Goal: Information Seeking & Learning: Learn about a topic

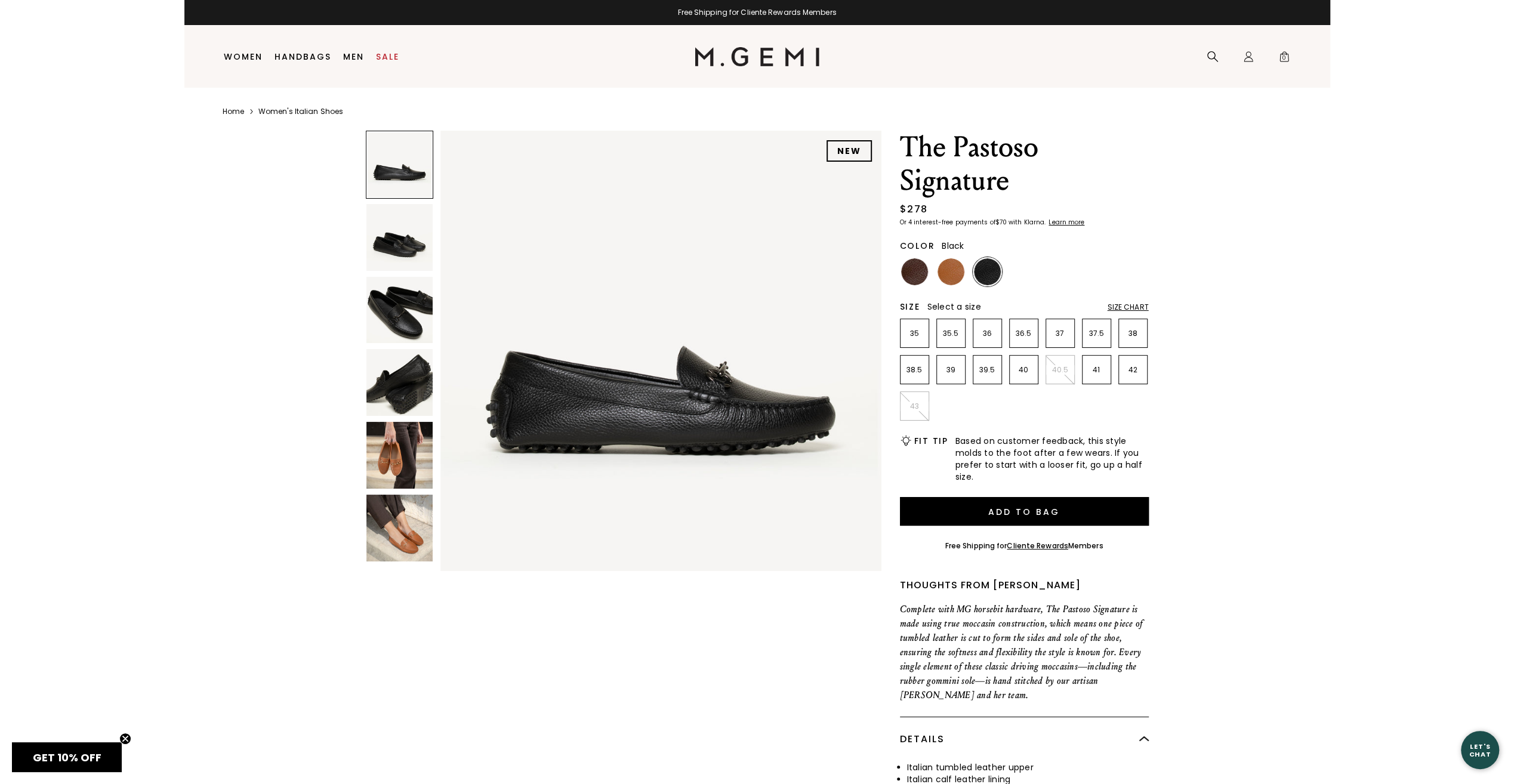
click at [406, 300] on img at bounding box center [400, 310] width 67 height 67
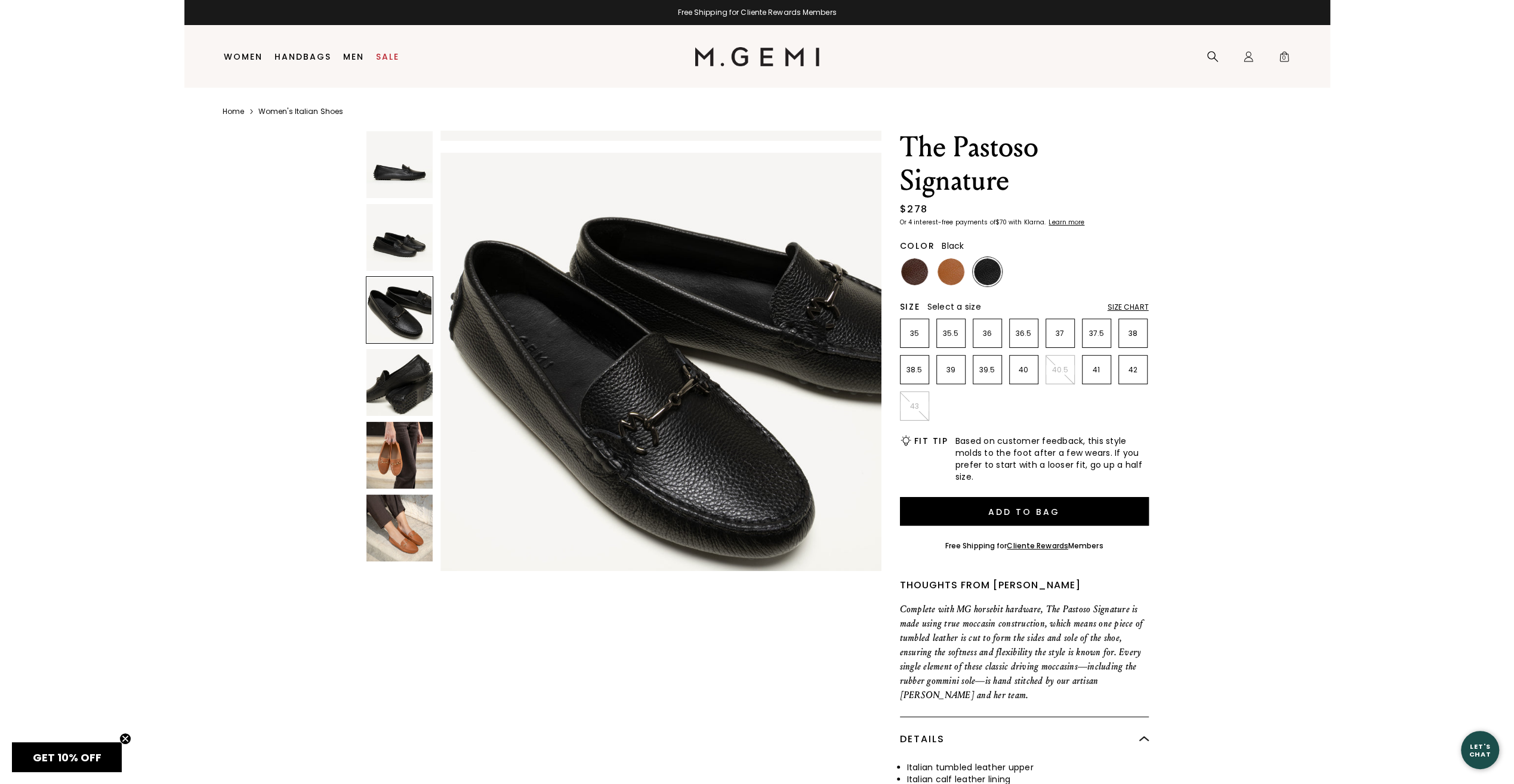
scroll to position [887, 0]
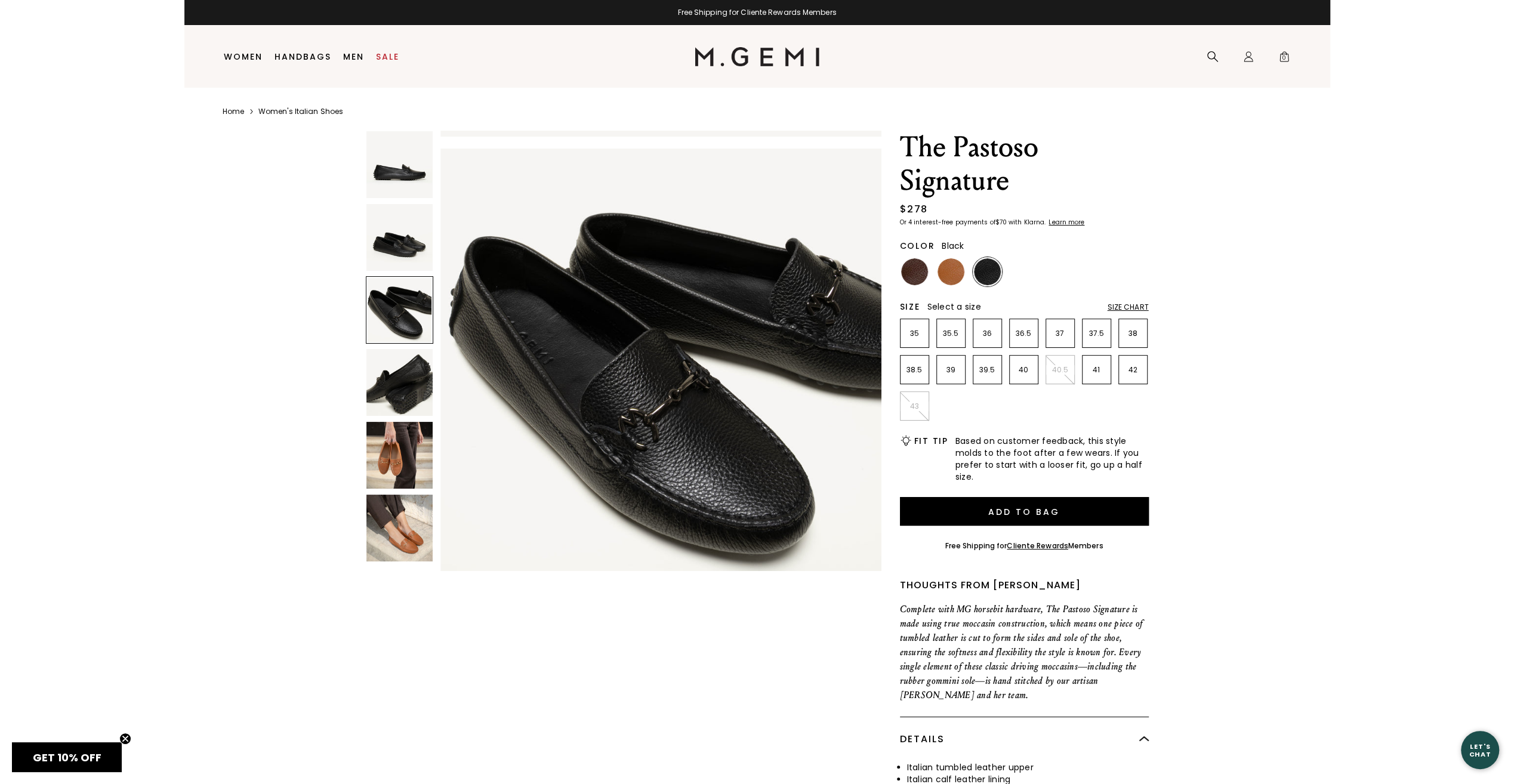
click at [394, 451] on img at bounding box center [400, 455] width 67 height 67
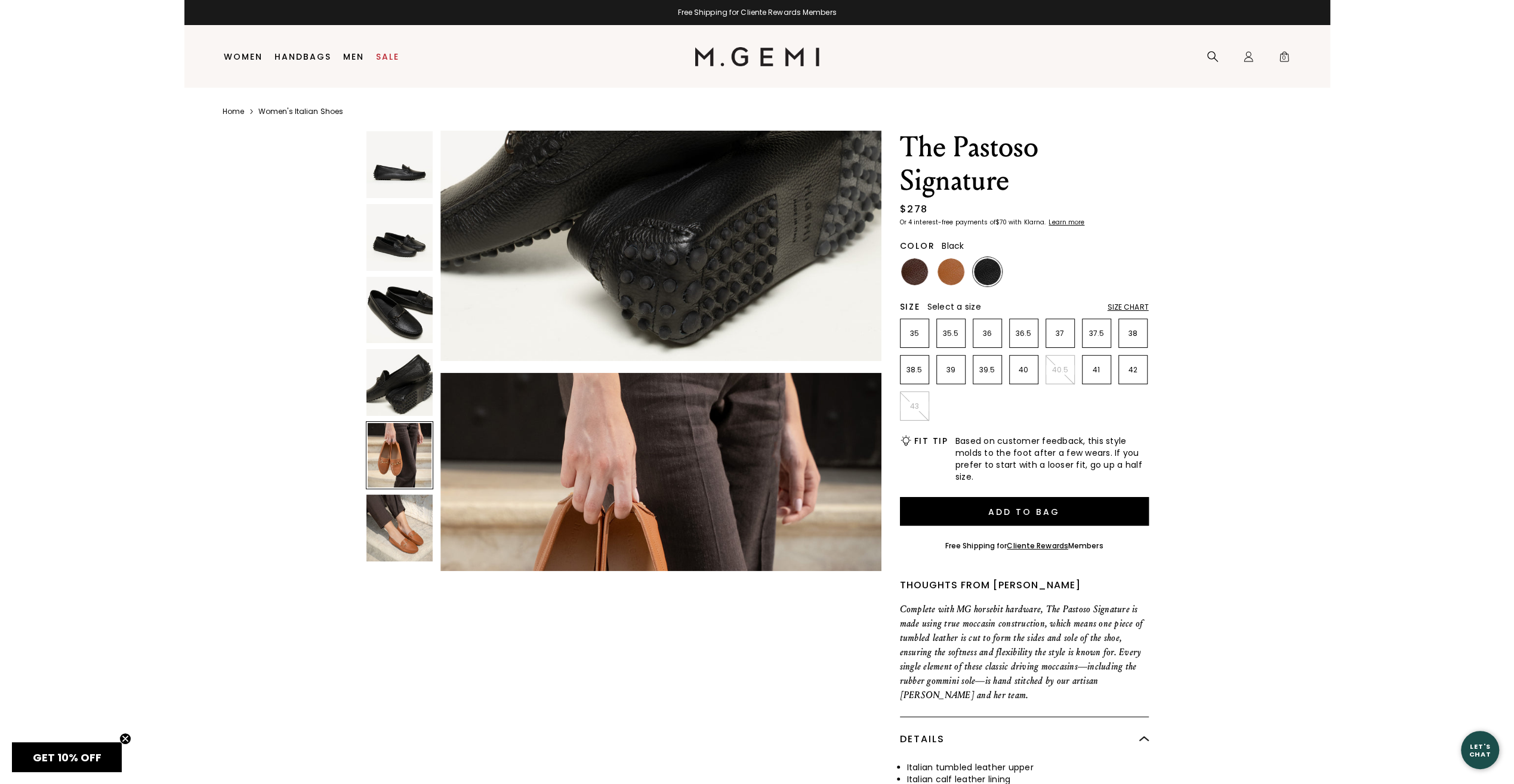
scroll to position [1773, 0]
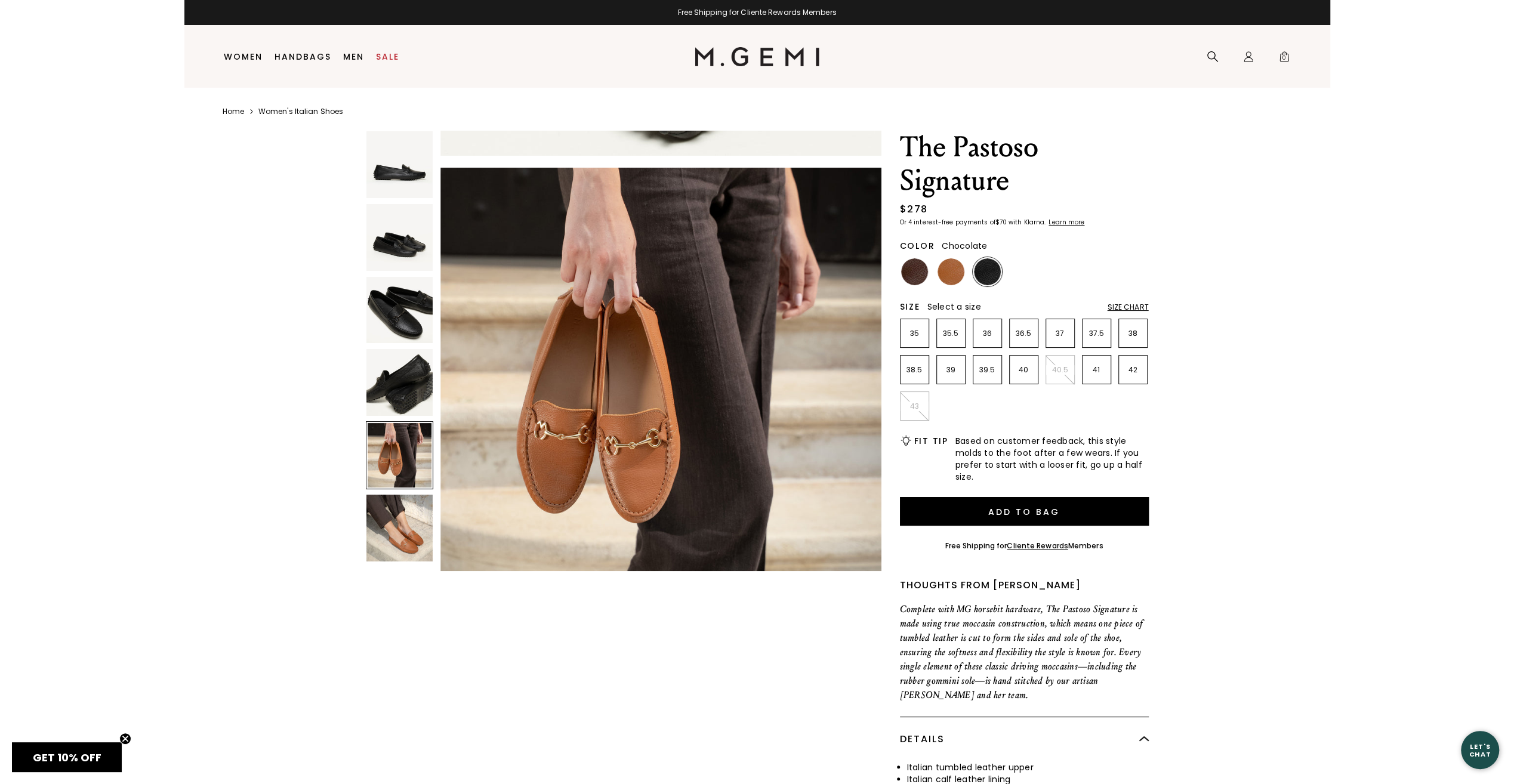
click at [912, 271] on img at bounding box center [915, 272] width 27 height 27
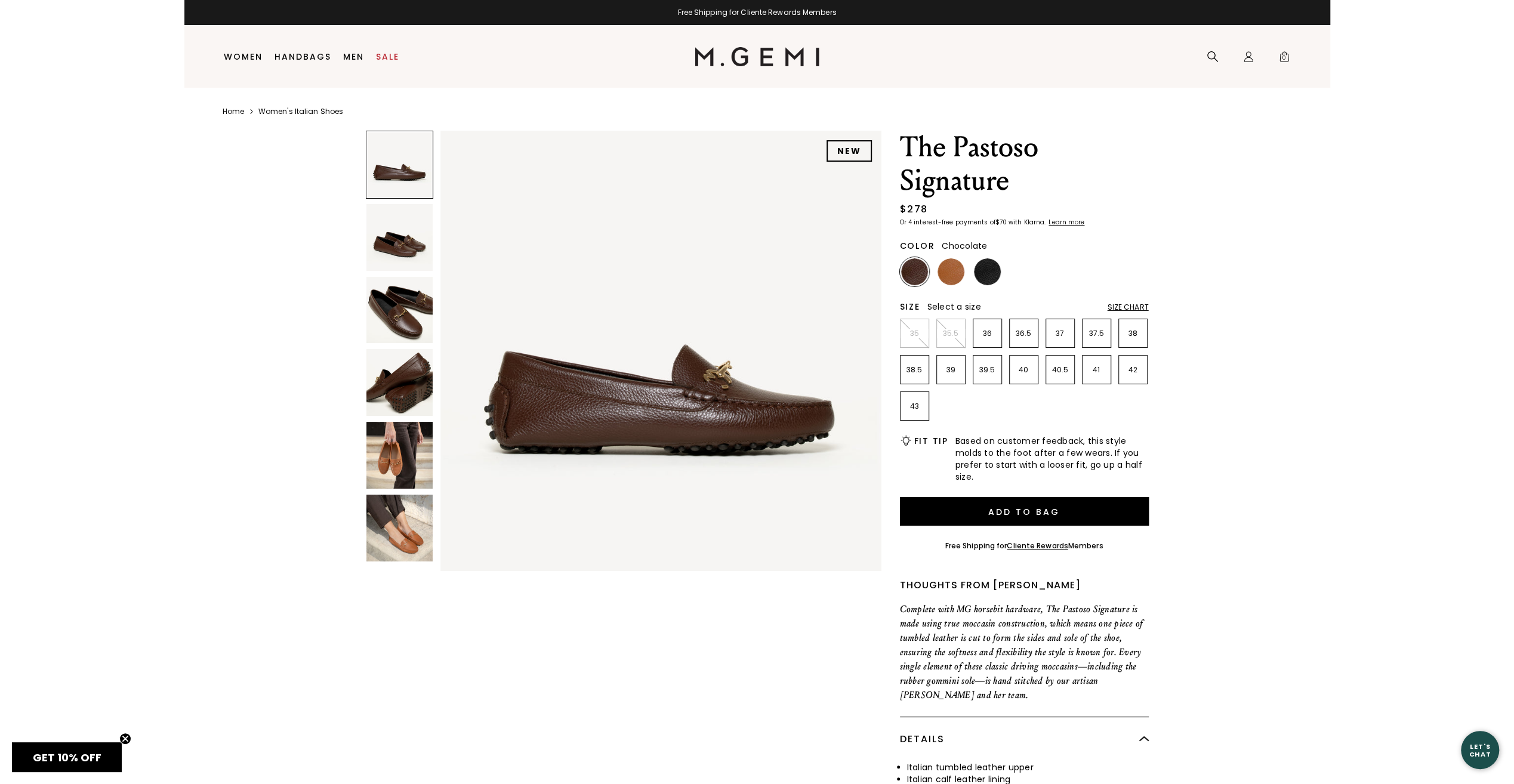
click at [407, 325] on img at bounding box center [400, 310] width 67 height 67
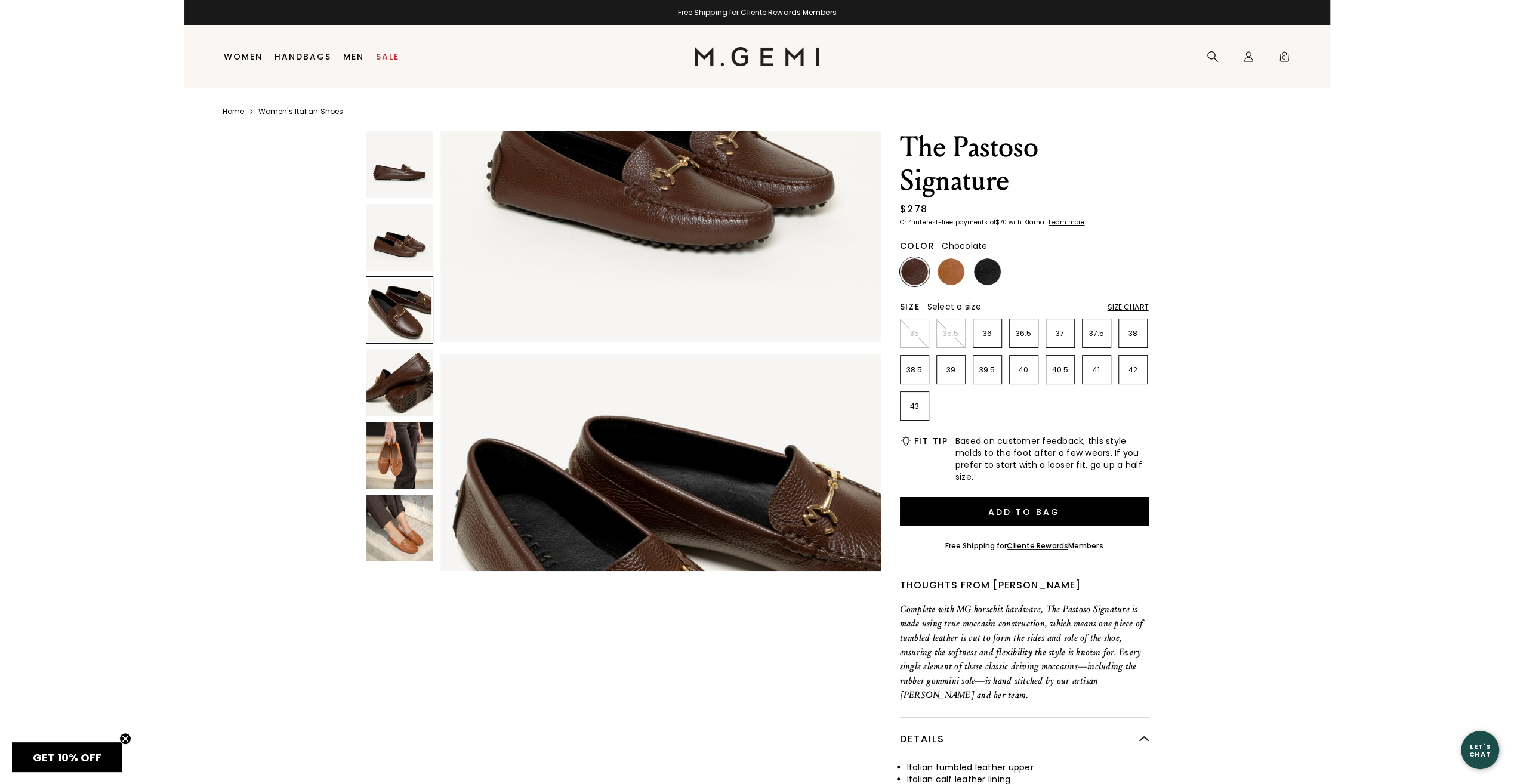
scroll to position [887, 0]
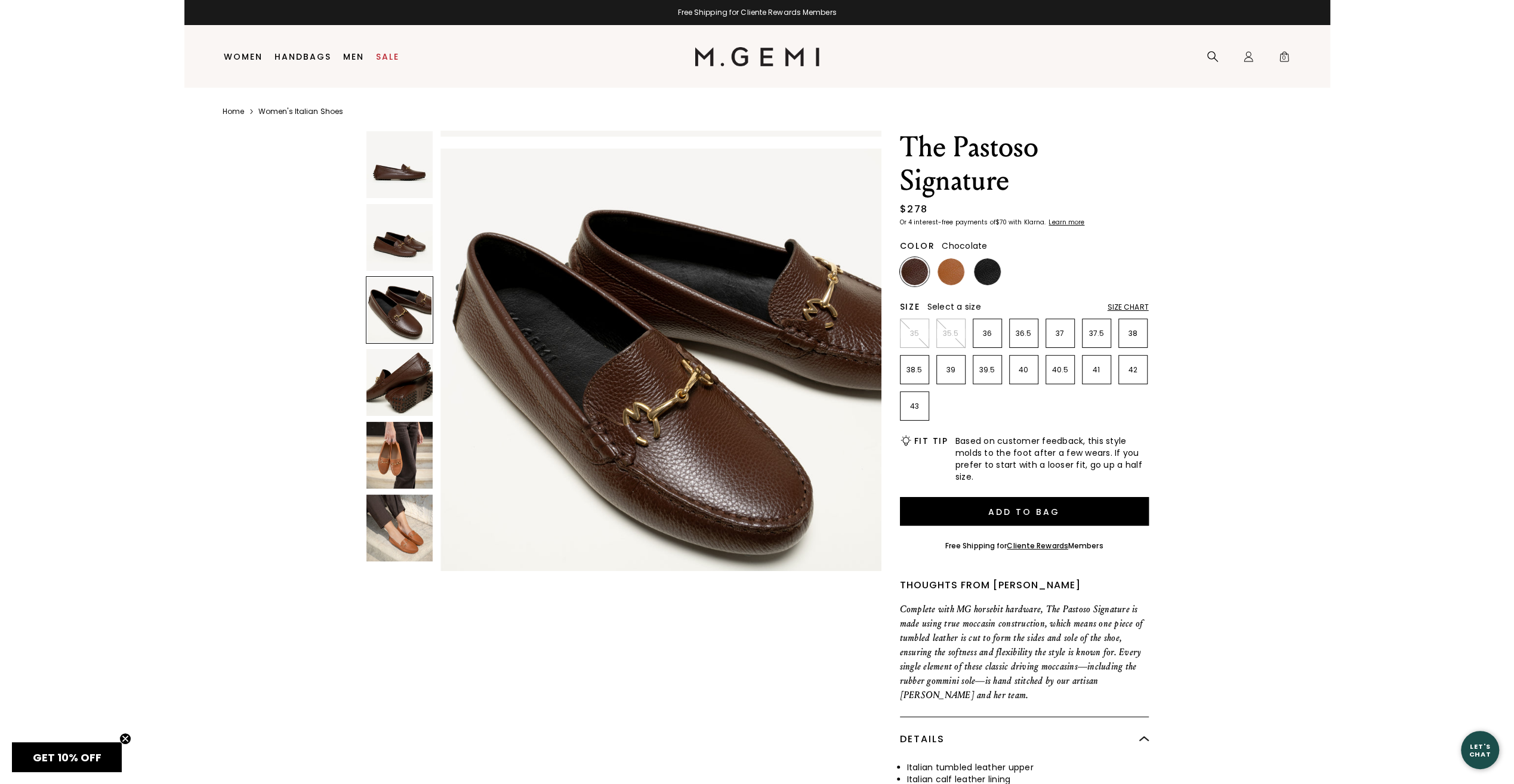
click at [408, 172] on img at bounding box center [400, 165] width 67 height 67
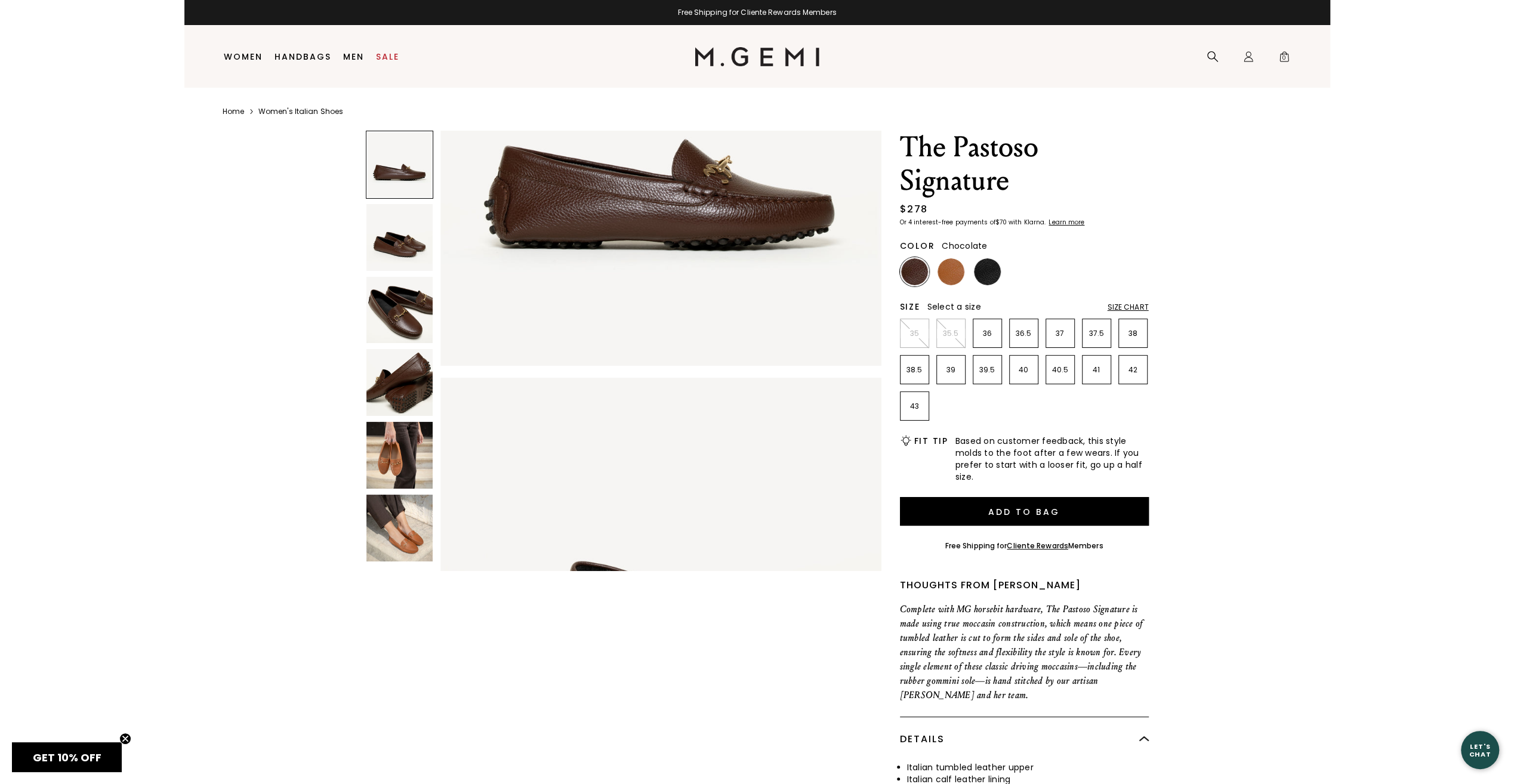
scroll to position [0, 0]
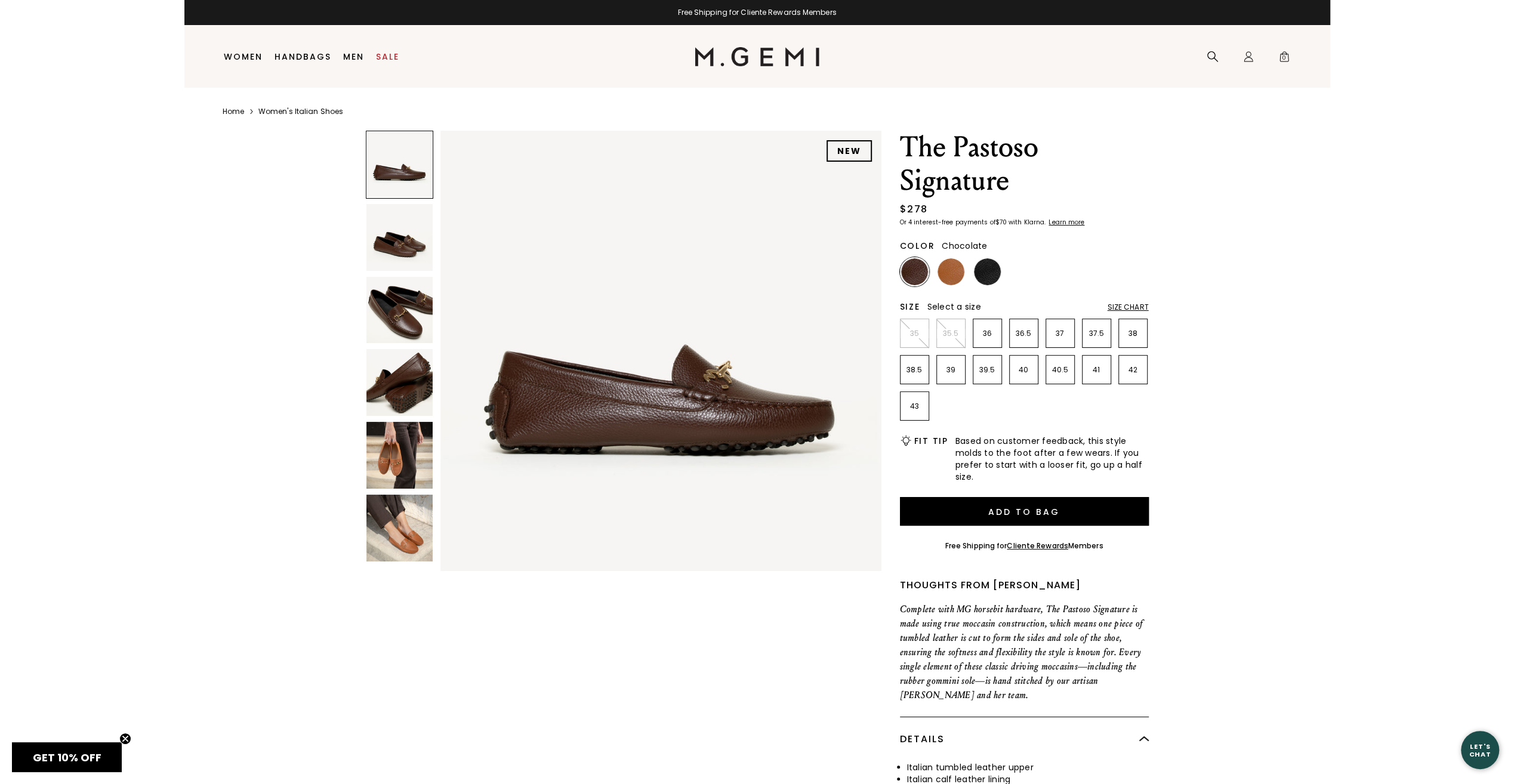
click at [401, 307] on img at bounding box center [400, 310] width 67 height 67
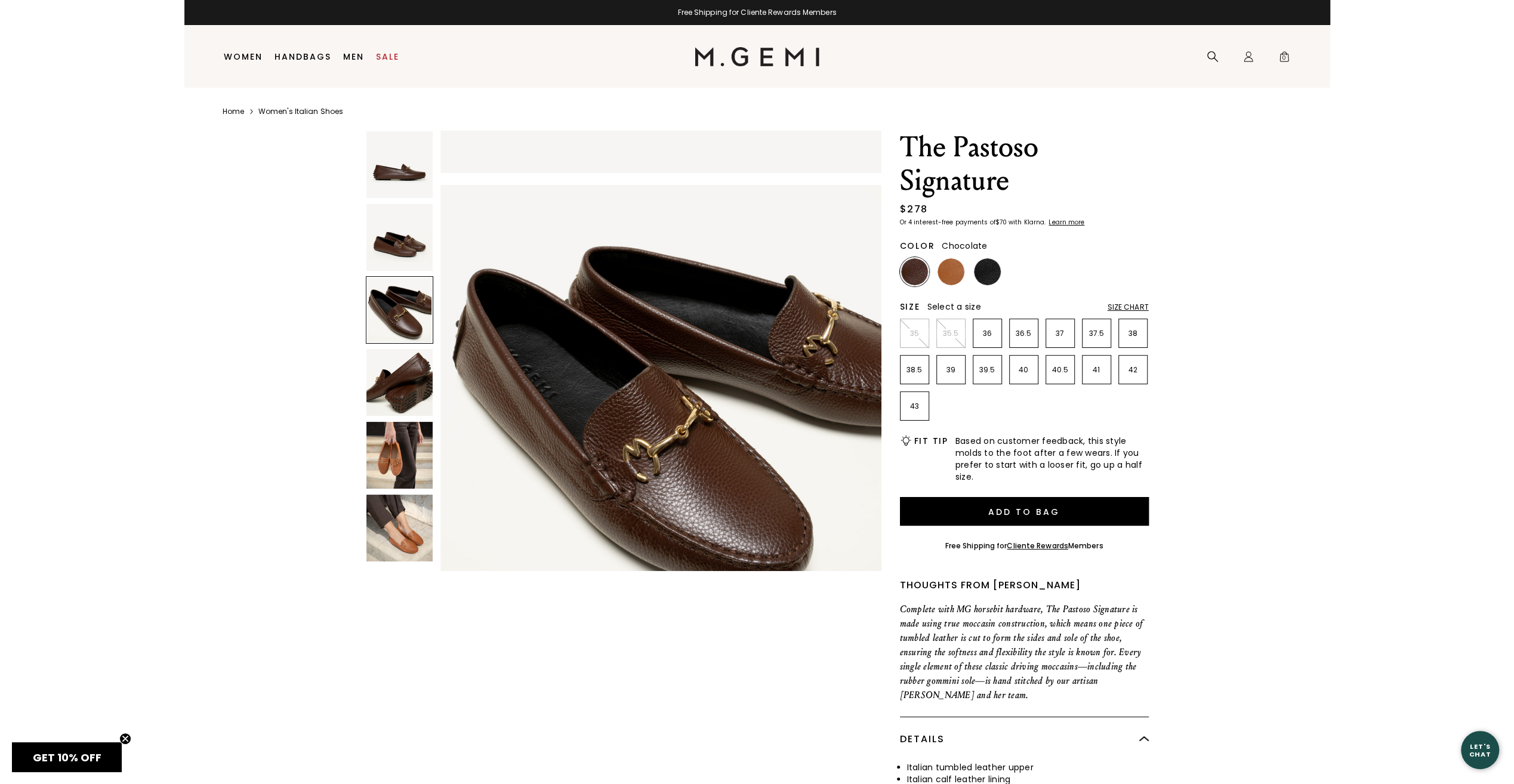
scroll to position [887, 0]
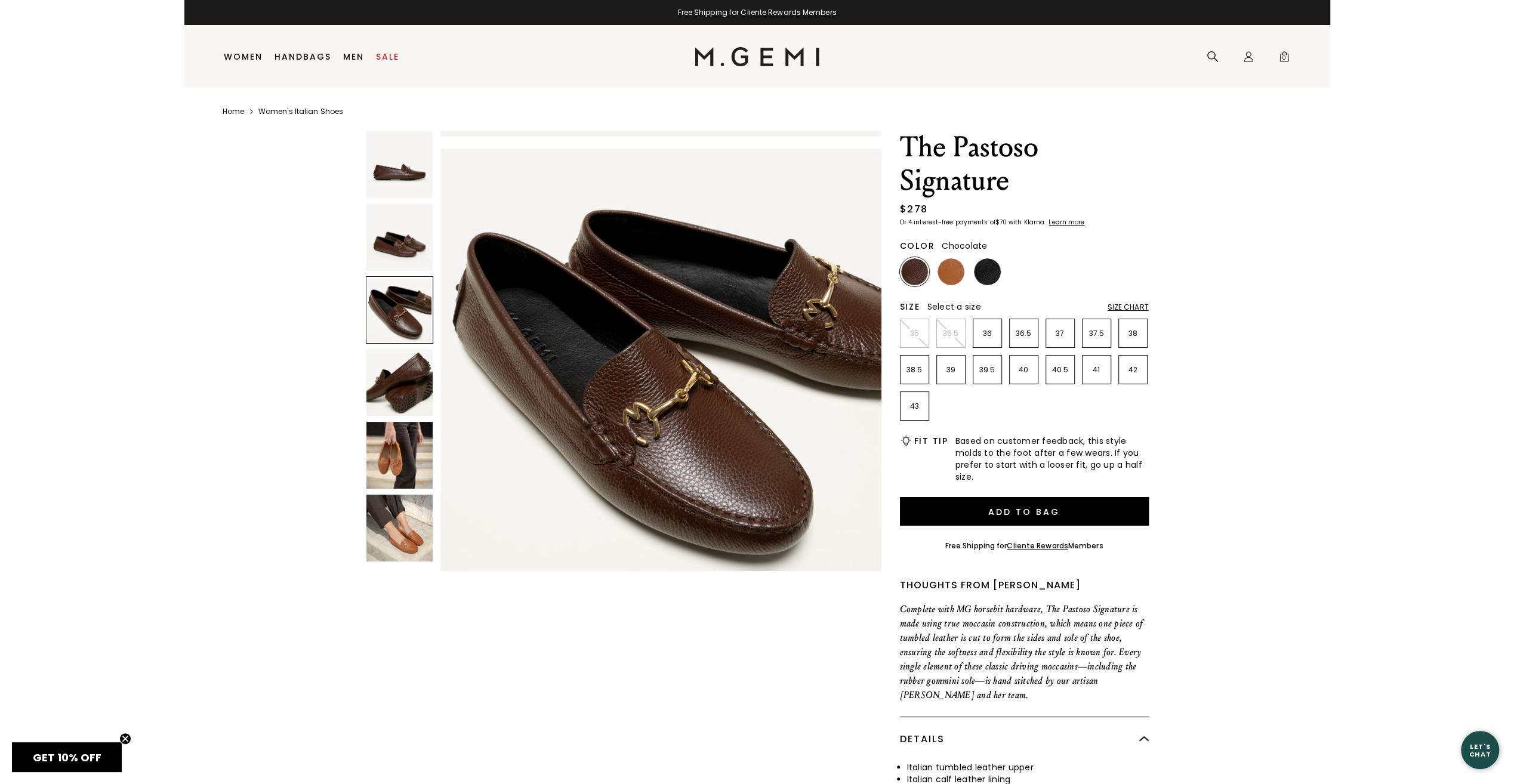
click at [400, 470] on img at bounding box center [400, 455] width 67 height 67
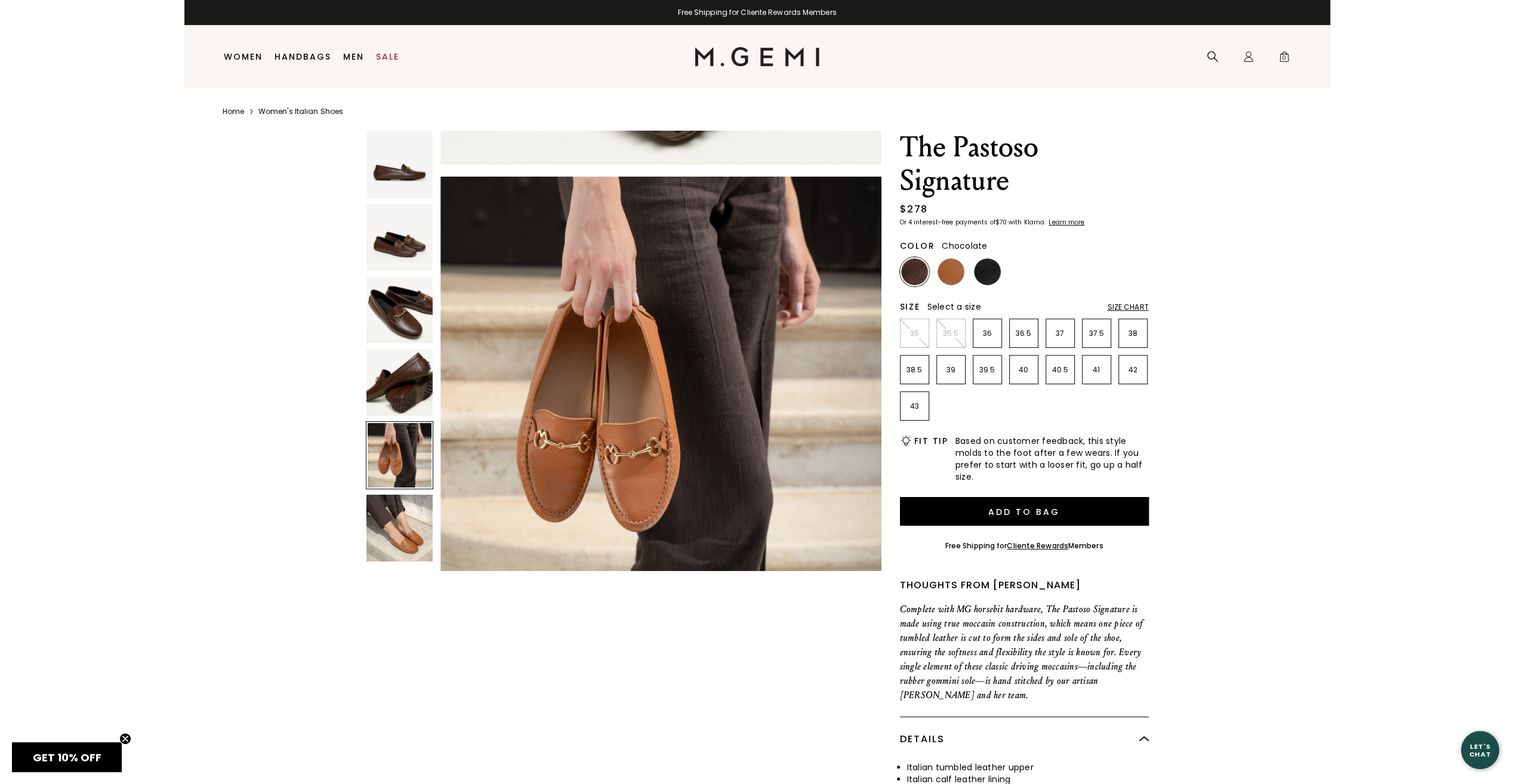
scroll to position [1773, 0]
